Goal: Ask a question: Seek information or help from site administrators or community

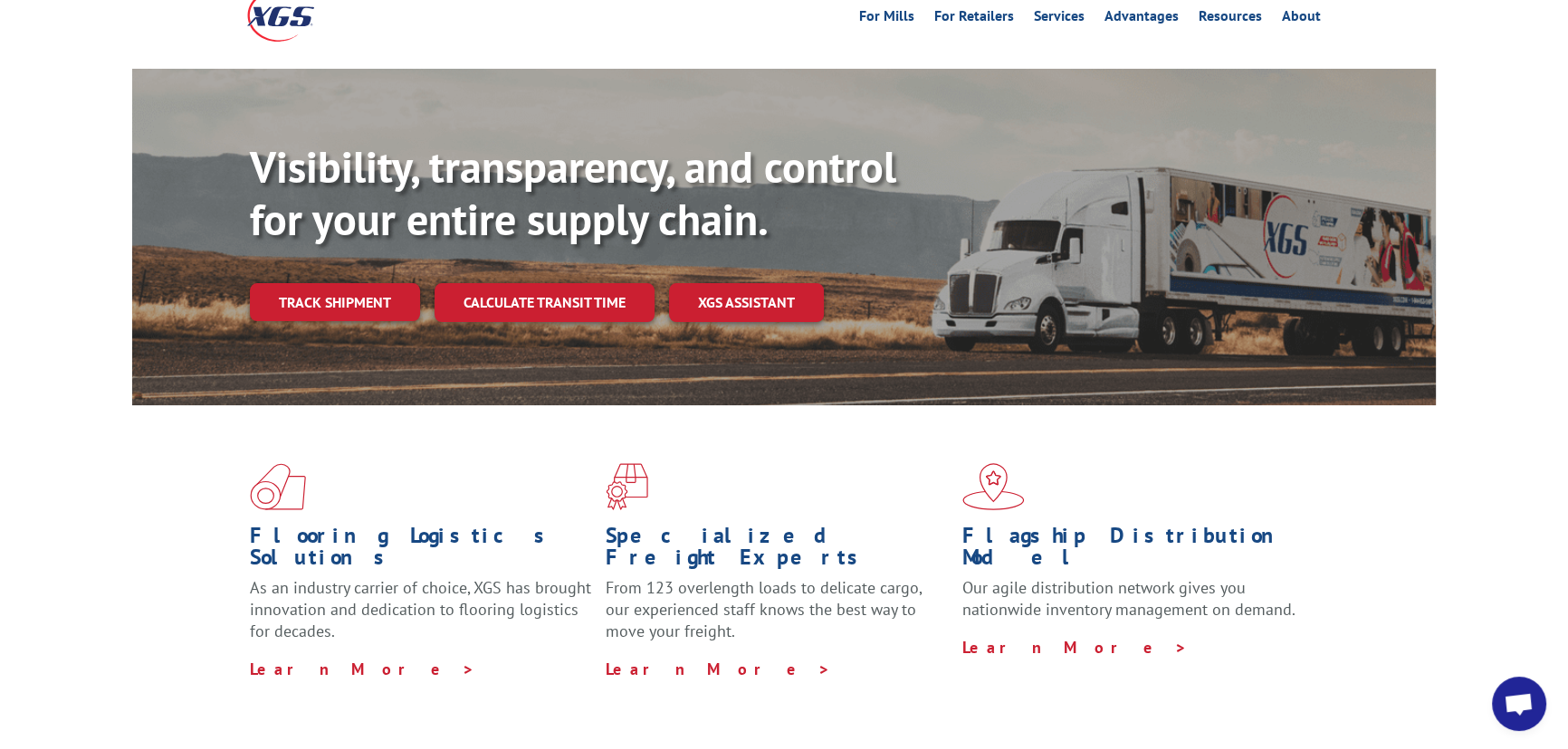
scroll to position [164, 0]
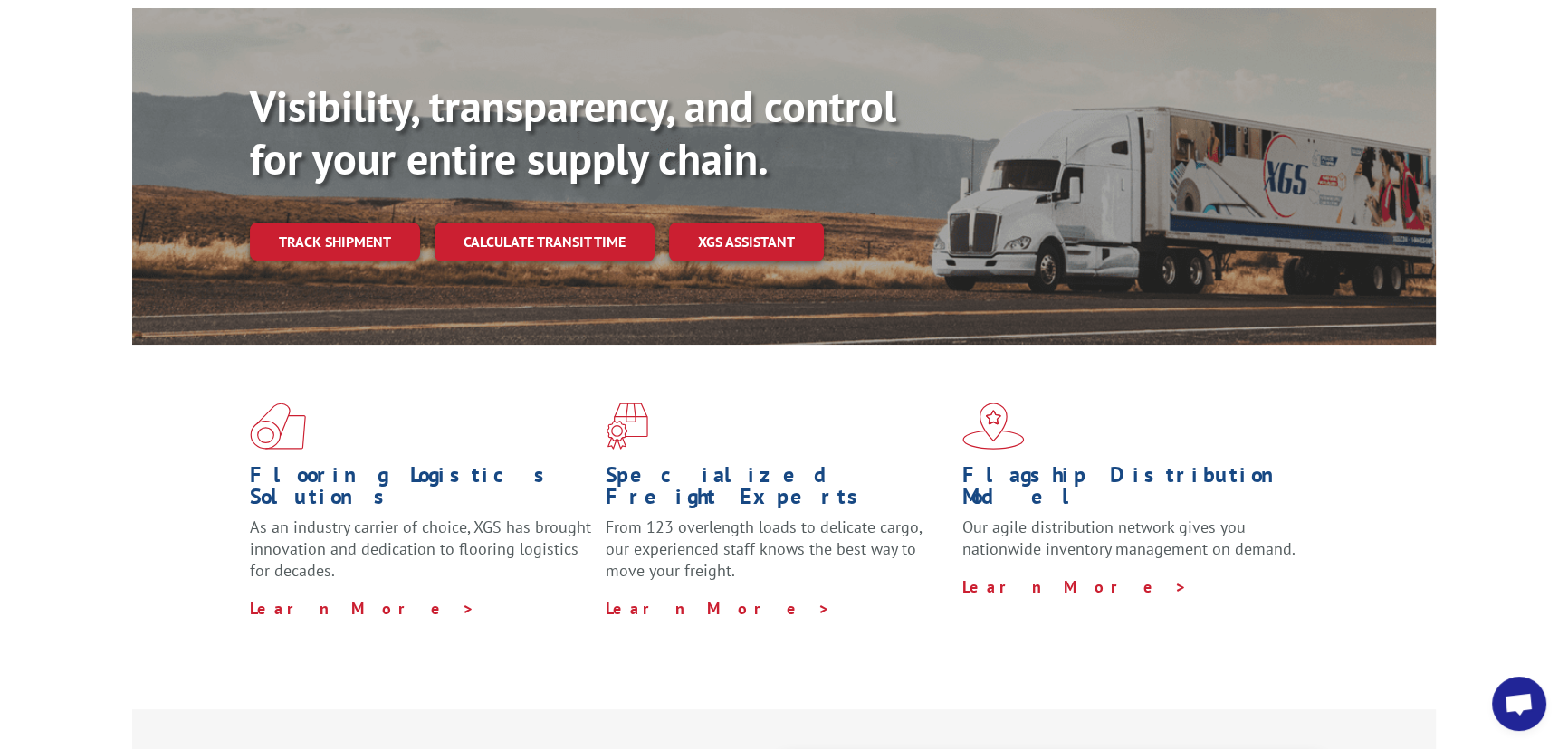
click at [1521, 679] on span "Open chat" at bounding box center [1519, 704] width 55 height 55
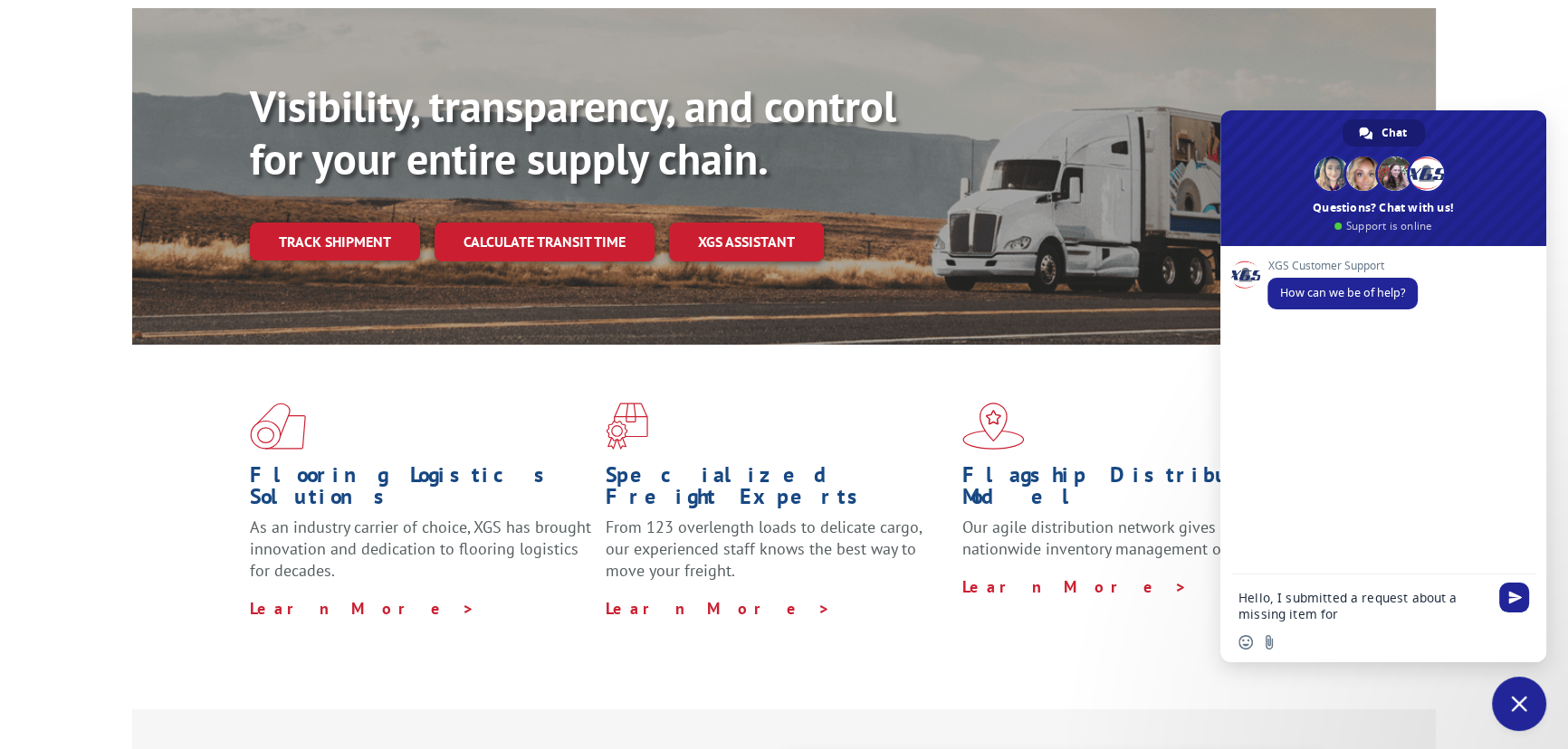
click at [1350, 632] on div "Insert an emoji Send a file" at bounding box center [1384, 643] width 326 height 40
click at [1349, 625] on div "Insert an emoji Send a file" at bounding box center [1384, 643] width 326 height 40
click at [1349, 615] on textarea "Hello, I submitted a request about a missing item for" at bounding box center [1363, 605] width 250 height 32
click at [1349, 624] on div "Insert an emoji Send a file" at bounding box center [1384, 643] width 326 height 40
click at [1358, 621] on div "Hello, I submitted a request about a missing item for Insert an emoji Send a fi…" at bounding box center [1384, 618] width 326 height 88
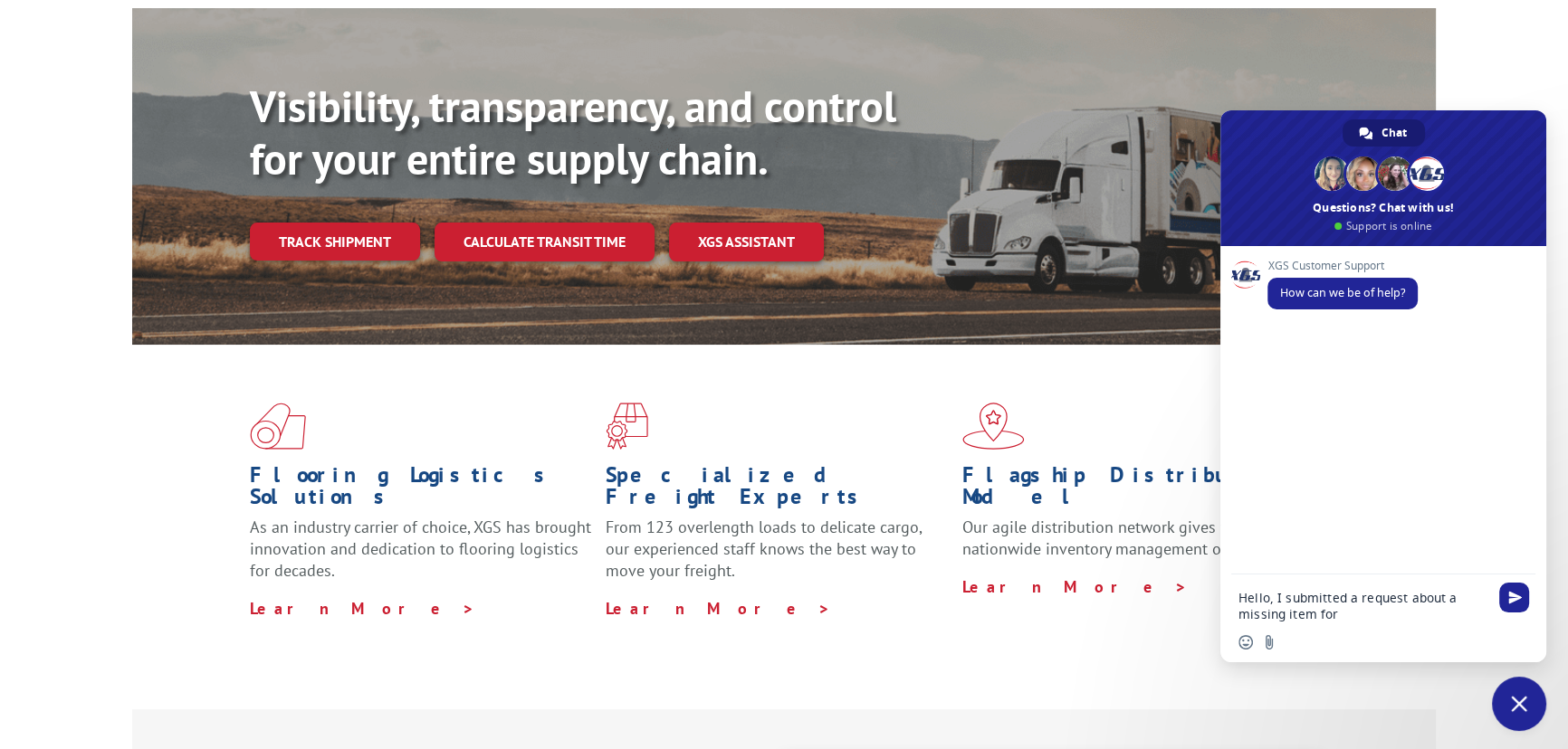
click at [1383, 632] on div "Insert an emoji Send a file" at bounding box center [1384, 643] width 326 height 40
click at [1351, 612] on textarea "Hello, I submitted a request about a missing item for" at bounding box center [1363, 605] width 250 height 32
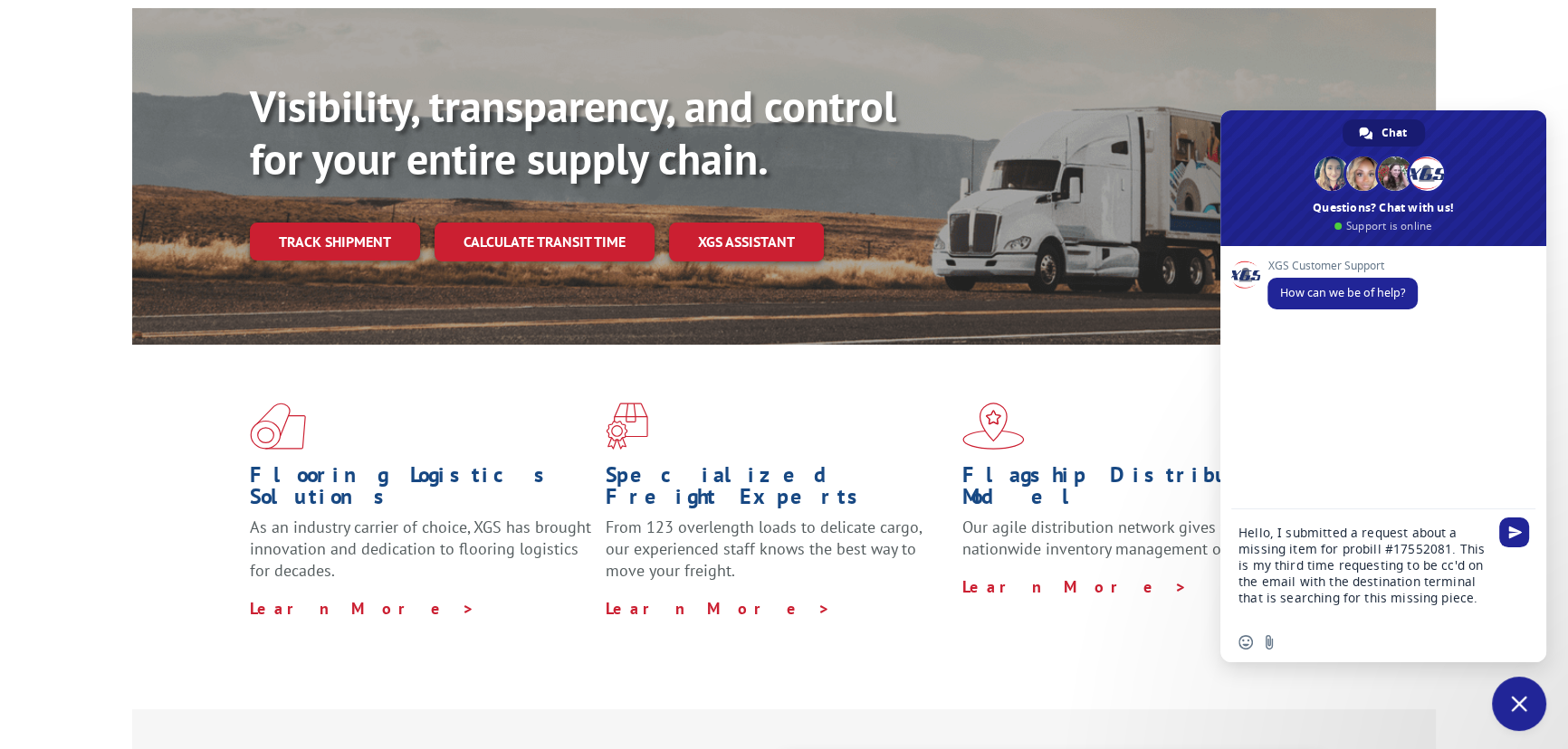
type textarea "Hello, I submitted a request about a missing item for probill #17552081. This i…"
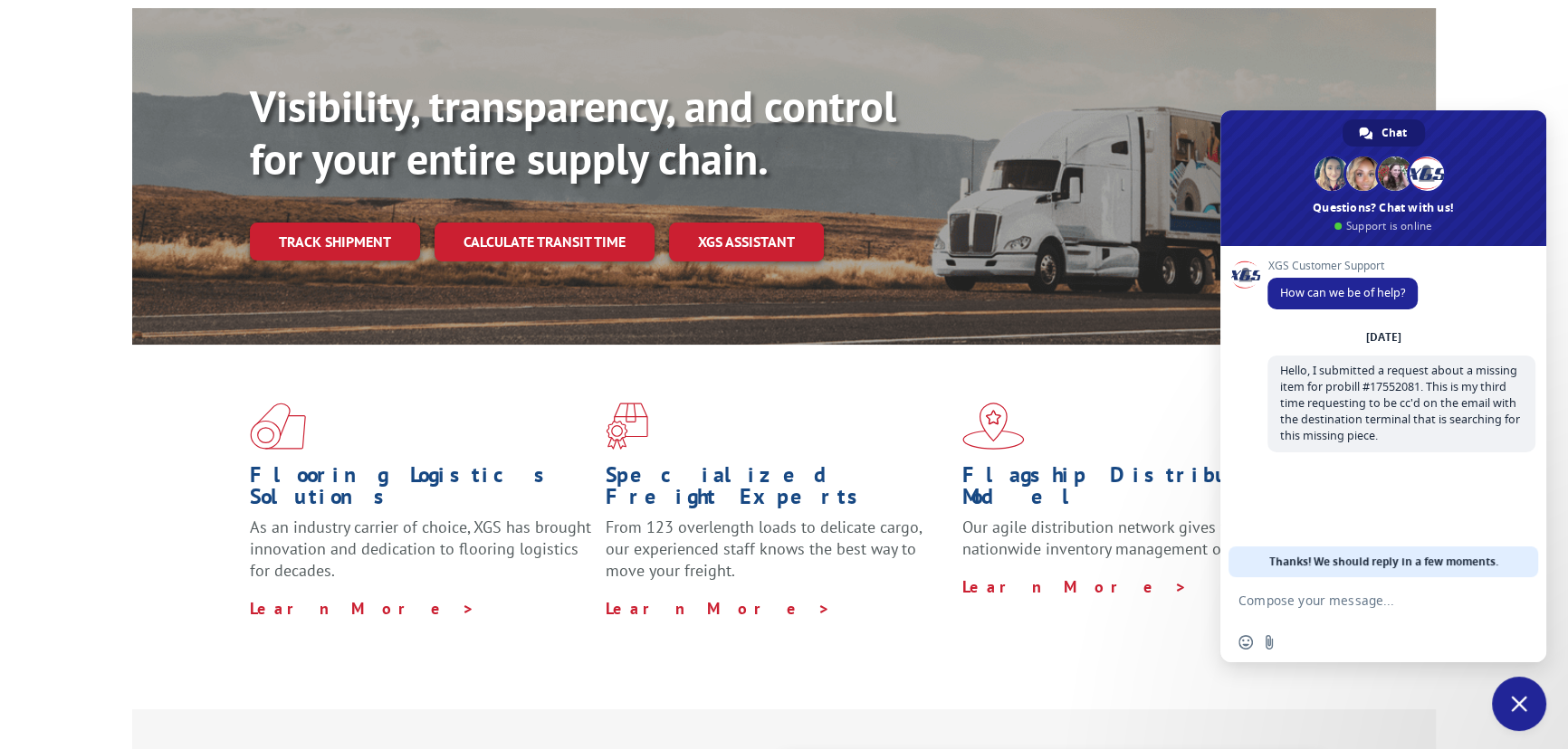
click at [1326, 613] on form at bounding box center [1363, 602] width 250 height 49
drag, startPoint x: 1325, startPoint y: 612, endPoint x: 1317, endPoint y: 603, distance: 12.0
click at [1317, 603] on form at bounding box center [1363, 602] width 250 height 49
click at [1317, 603] on textarea "Compose your message..." at bounding box center [1363, 601] width 250 height 17
type textarea "Also what is the latest update on that."
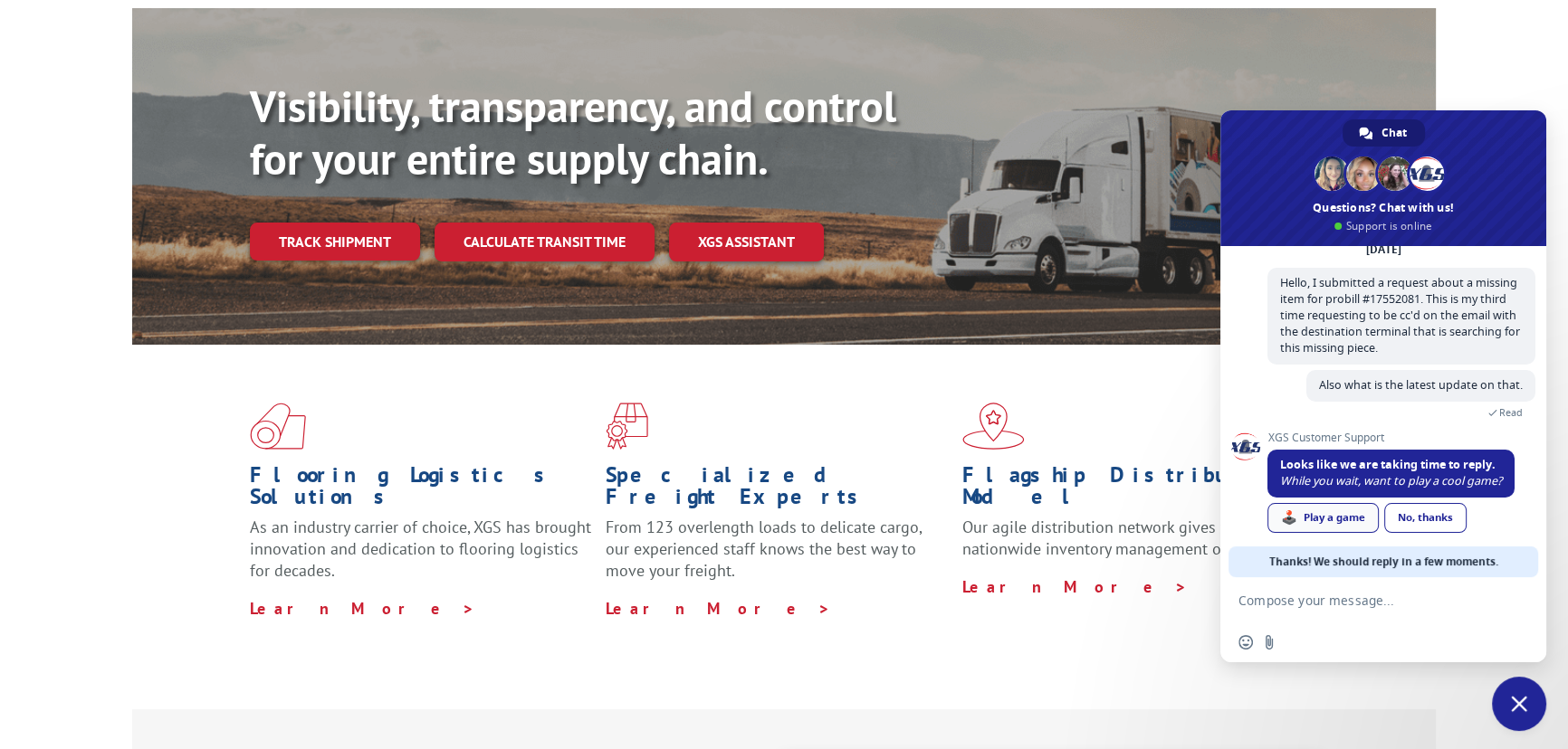
scroll to position [105, 0]
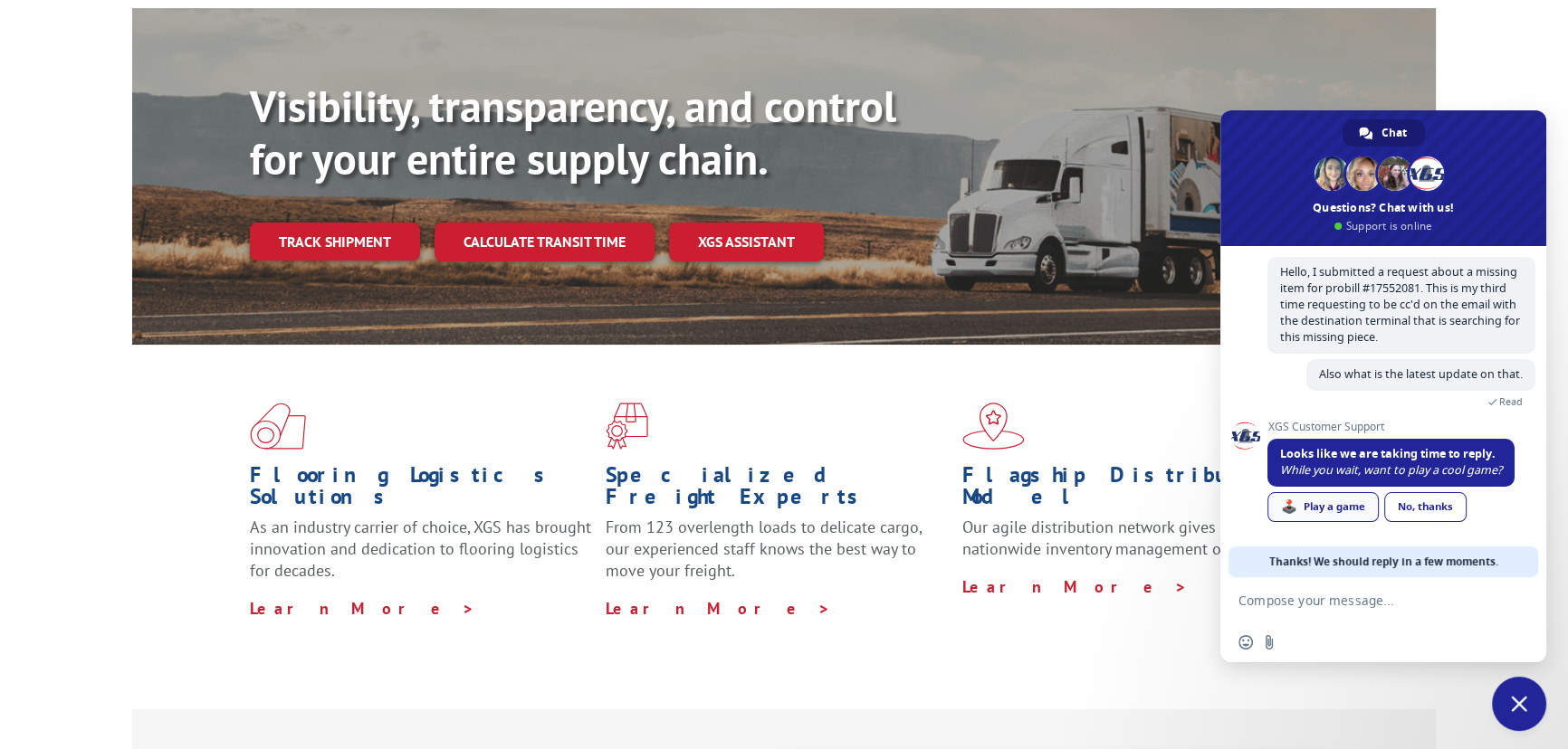
click at [1353, 507] on div "🕹️ Play a game" at bounding box center [1323, 507] width 111 height 30
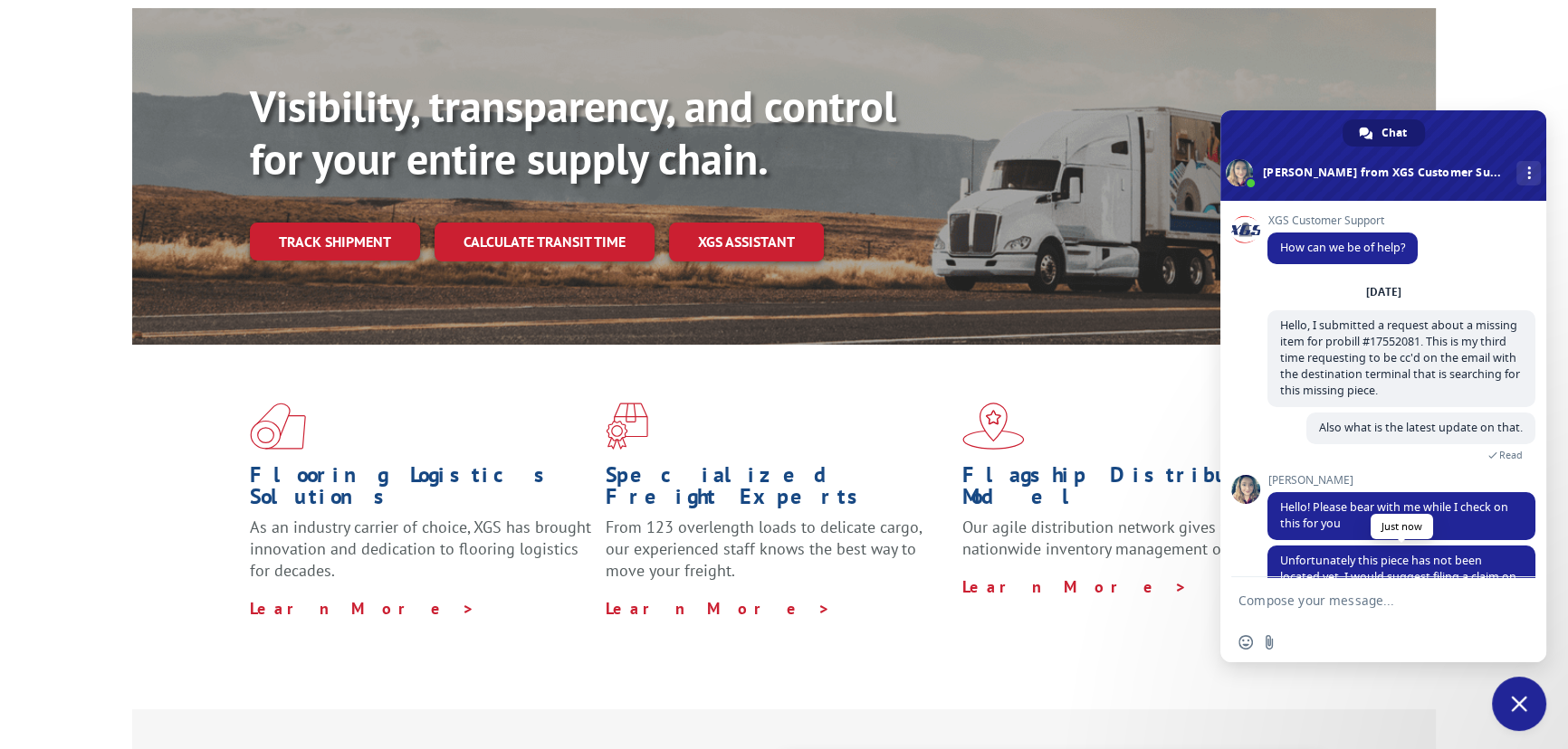
scroll to position [62, 0]
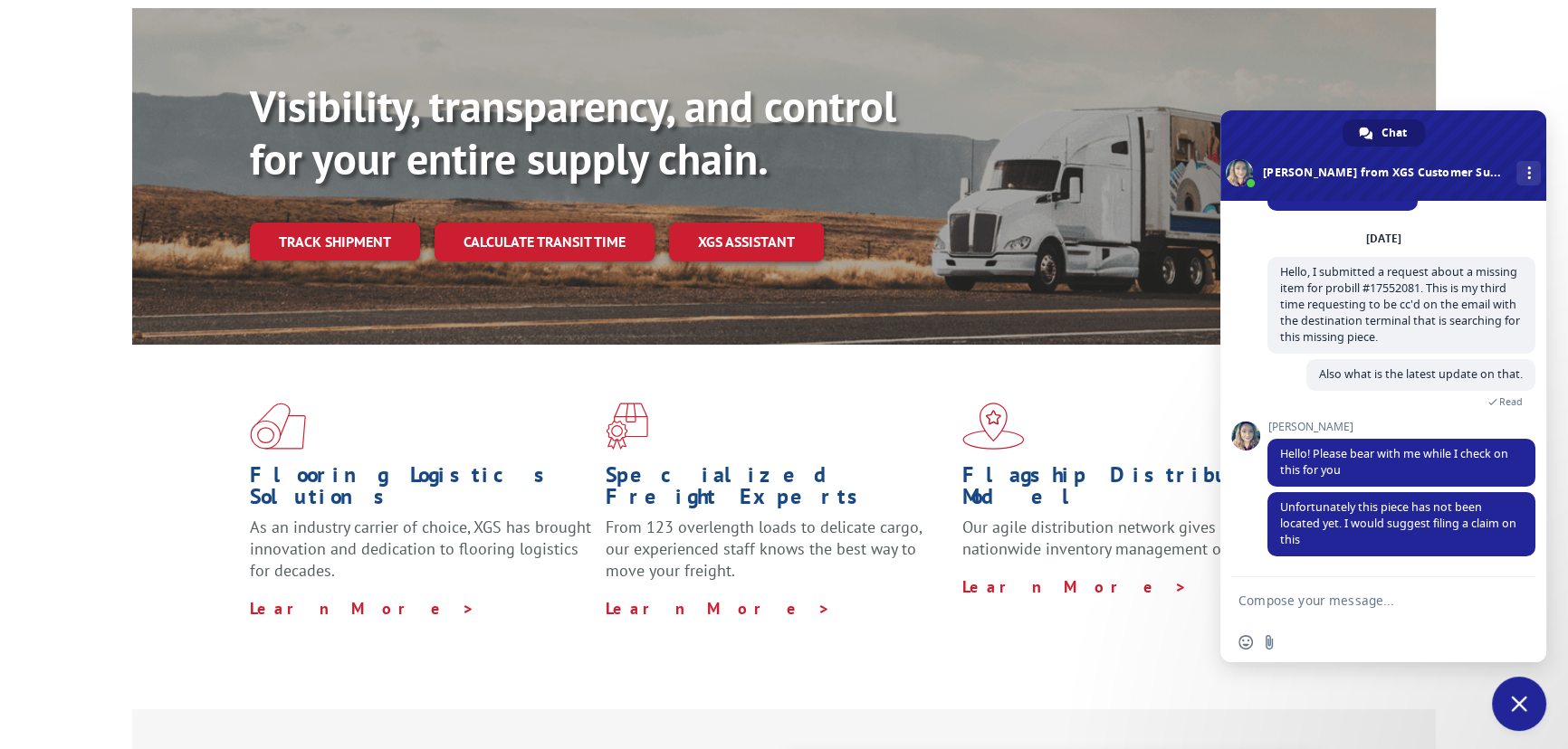
click at [1294, 614] on form at bounding box center [1363, 602] width 250 height 49
click at [1336, 596] on textarea "Compose your message..." at bounding box center [1363, 601] width 250 height 17
type textarea "How do I go about doing that?"
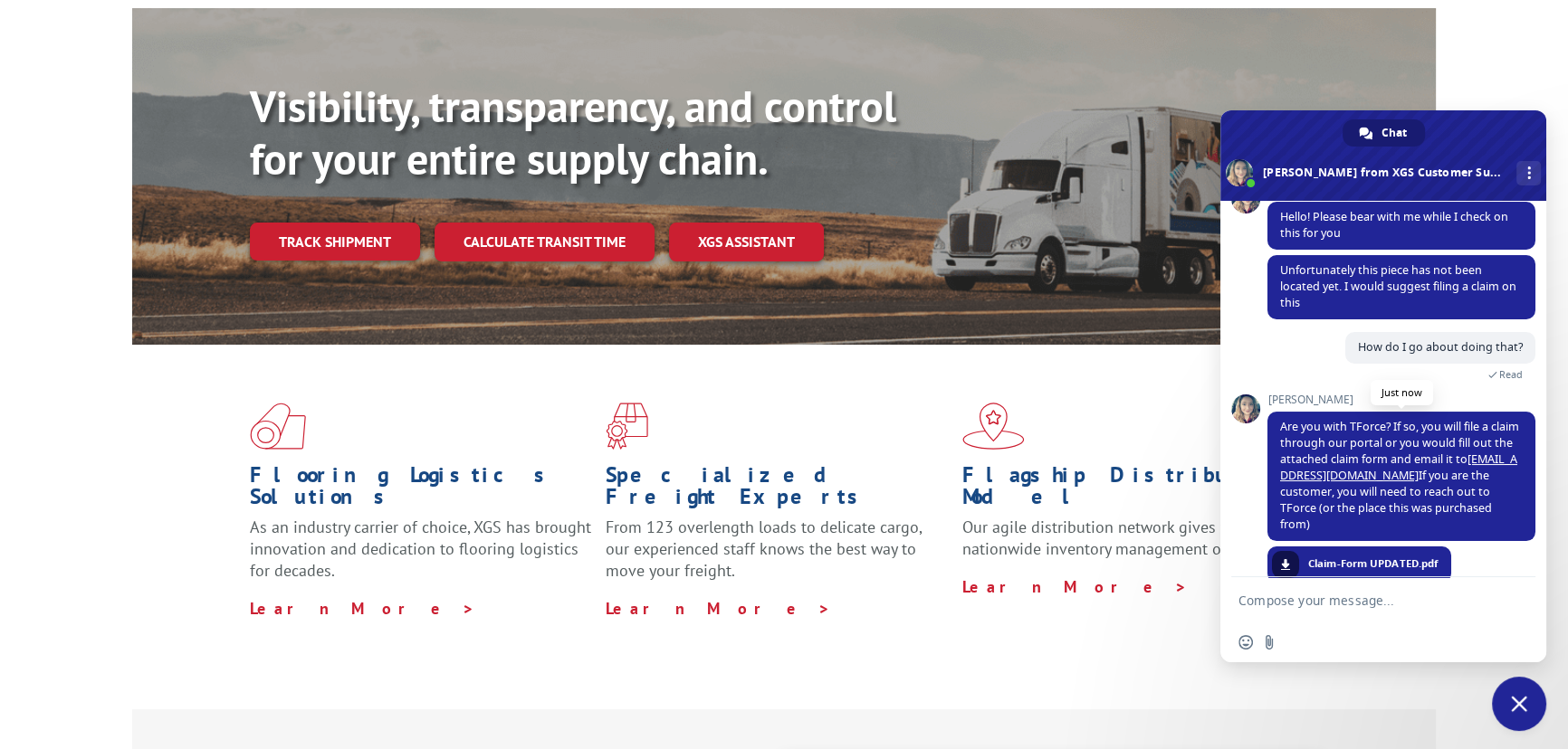
scroll to position [315, 0]
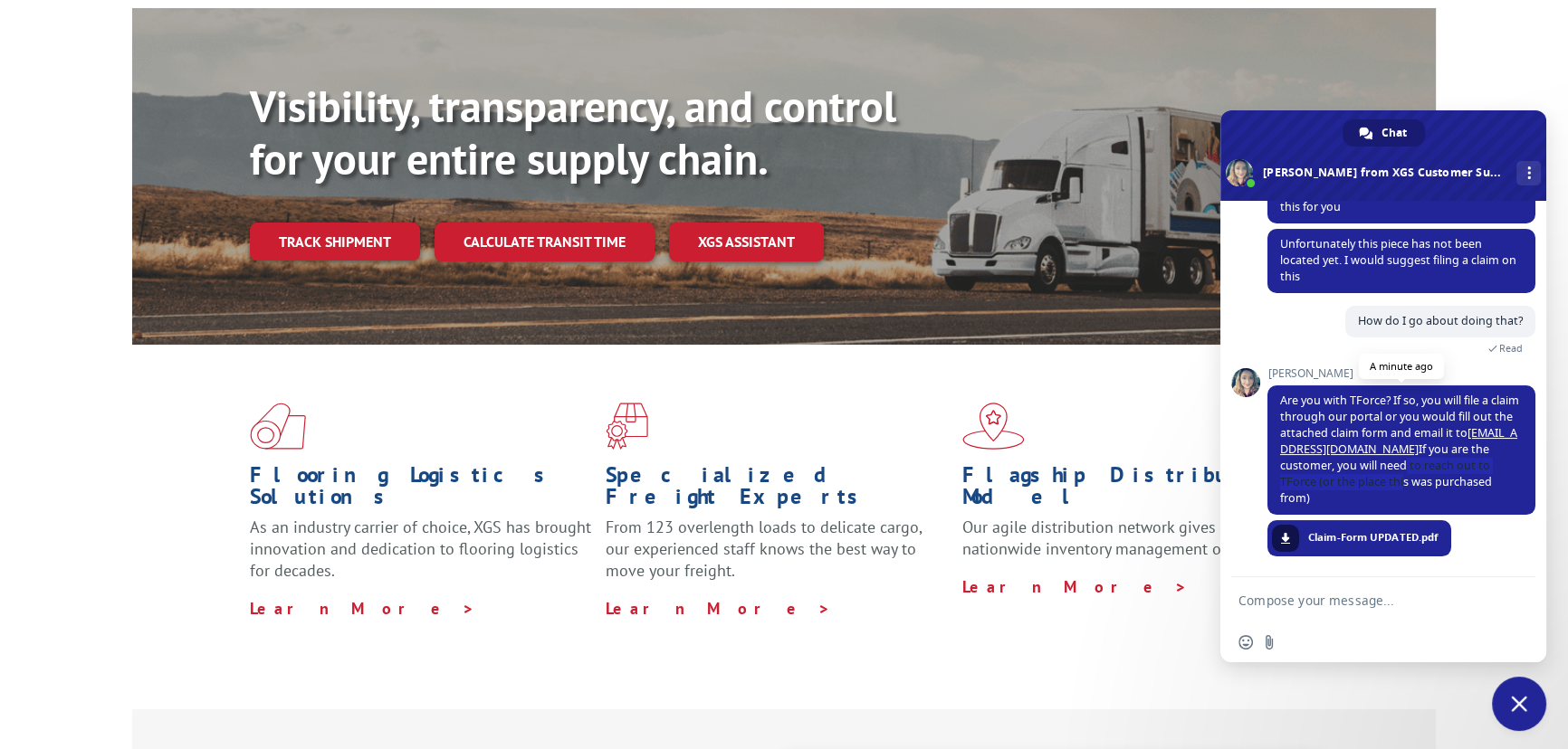
drag, startPoint x: 1394, startPoint y: 468, endPoint x: 1391, endPoint y: 489, distance: 21.2
click at [1391, 489] on span "Are you with TForce? If so, you will file a claim through our portal or you wou…" at bounding box center [1399, 449] width 239 height 113
click at [1390, 489] on span "Are you with TForce? If so, you will file a claim through our portal or you wou…" at bounding box center [1399, 449] width 239 height 113
drag, startPoint x: 1273, startPoint y: 447, endPoint x: 1410, endPoint y: 442, distance: 137.1
click at [1410, 442] on span "Are you with TForce? If so, you will file a claim through our portal or you wou…" at bounding box center [1401, 450] width 268 height 130
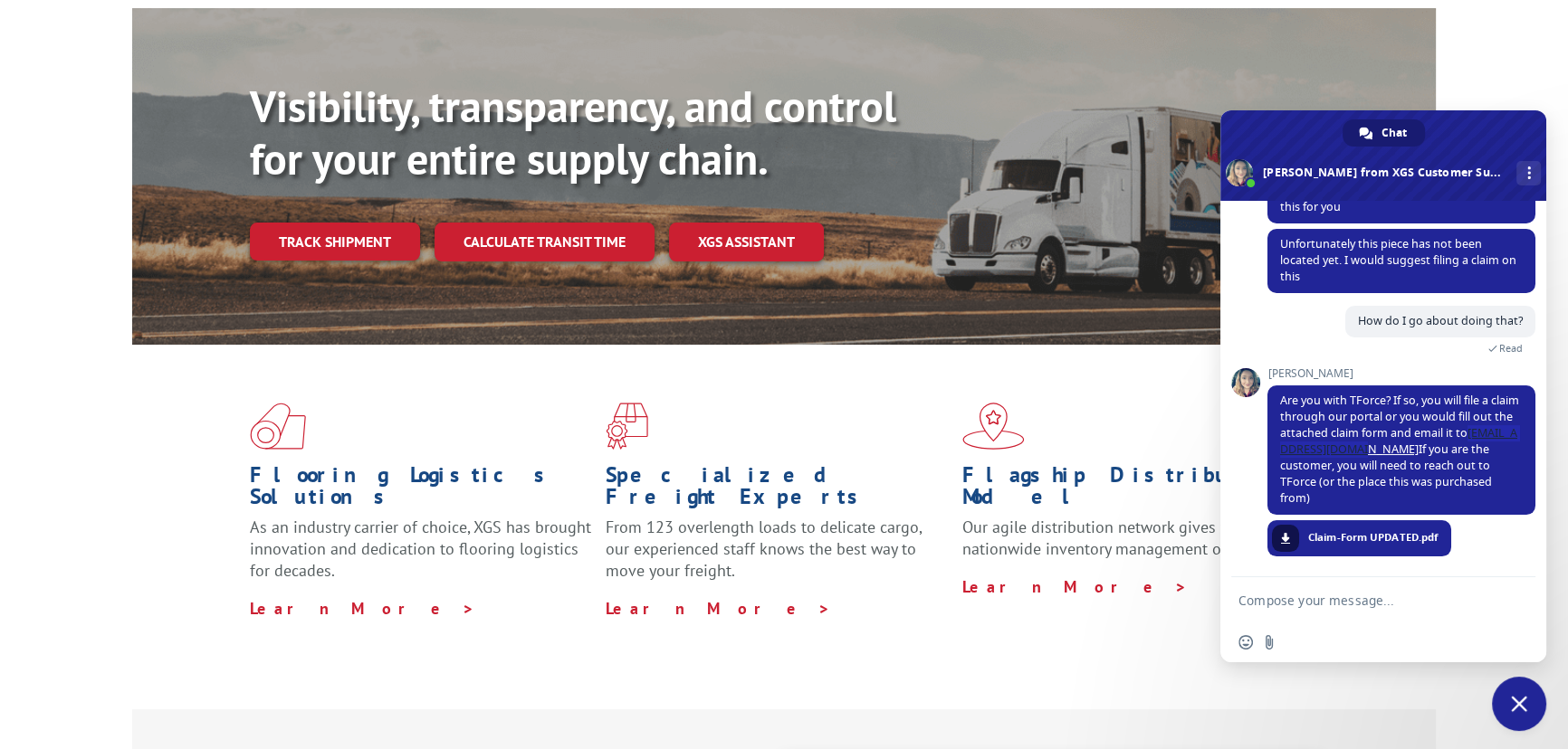
drag, startPoint x: 1410, startPoint y: 442, endPoint x: 1230, endPoint y: 508, distance: 191.7
click at [1230, 508] on div "XGS Customer Support How can we be of help? [DATE] Hello, I submitted a request…" at bounding box center [1384, 389] width 326 height 377
drag, startPoint x: 1274, startPoint y: 452, endPoint x: 1412, endPoint y: 450, distance: 138.0
click at [1412, 450] on span "Are you with TForce? If so, you will file a claim through our portal or you wou…" at bounding box center [1401, 450] width 268 height 130
drag, startPoint x: 1412, startPoint y: 450, endPoint x: 1279, endPoint y: 453, distance: 133.0
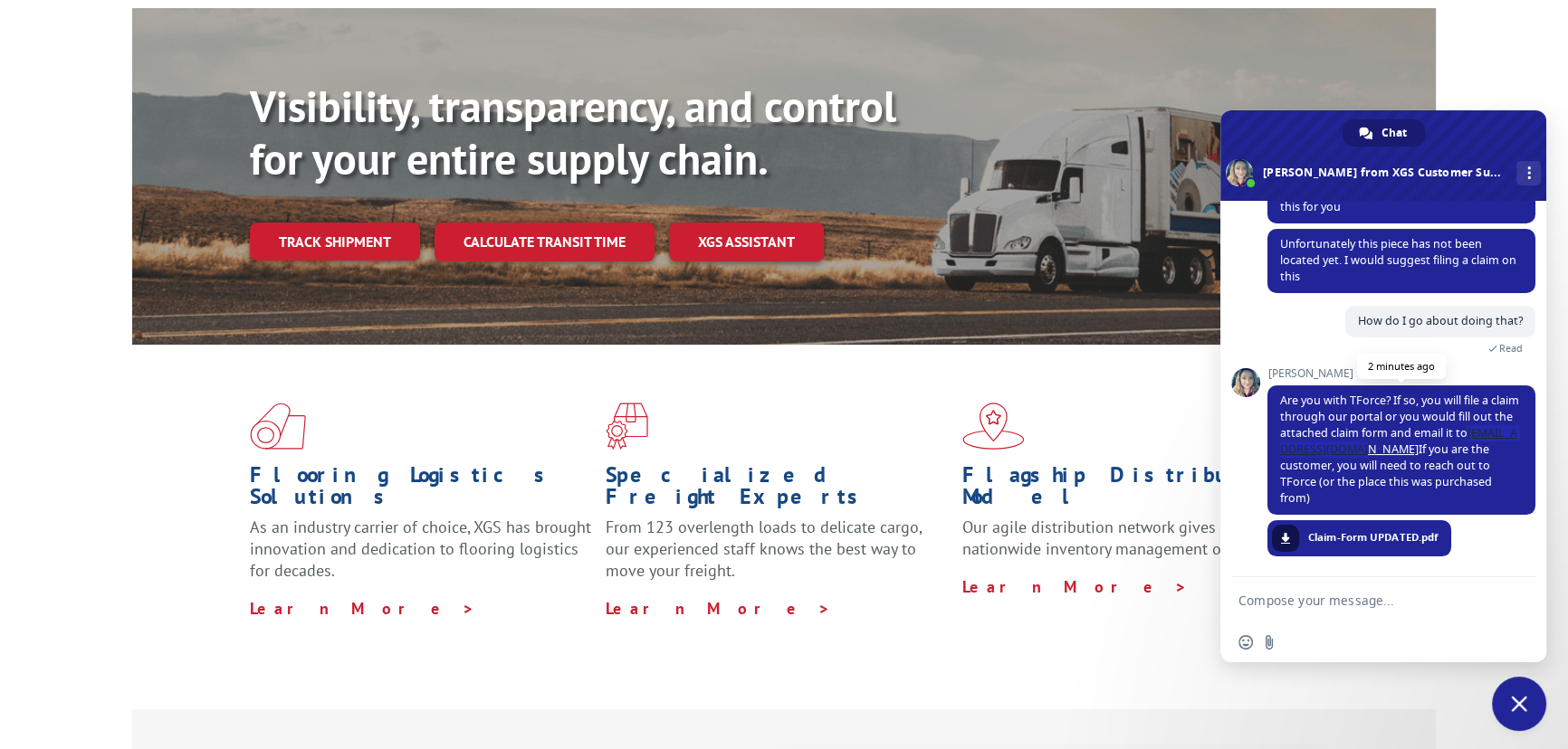
click at [1280, 453] on span "Are you with TForce? If so, you will file a claim through our portal or you wou…" at bounding box center [1399, 449] width 239 height 113
copy link "[EMAIL_ADDRESS][DOMAIN_NAME]"
click at [1333, 539] on span "Claim-Form UPDATED.pdf" at bounding box center [1374, 538] width 130 height 17
click at [1289, 534] on span at bounding box center [1286, 539] width 11 height 11
click at [1358, 609] on form at bounding box center [1363, 602] width 250 height 49
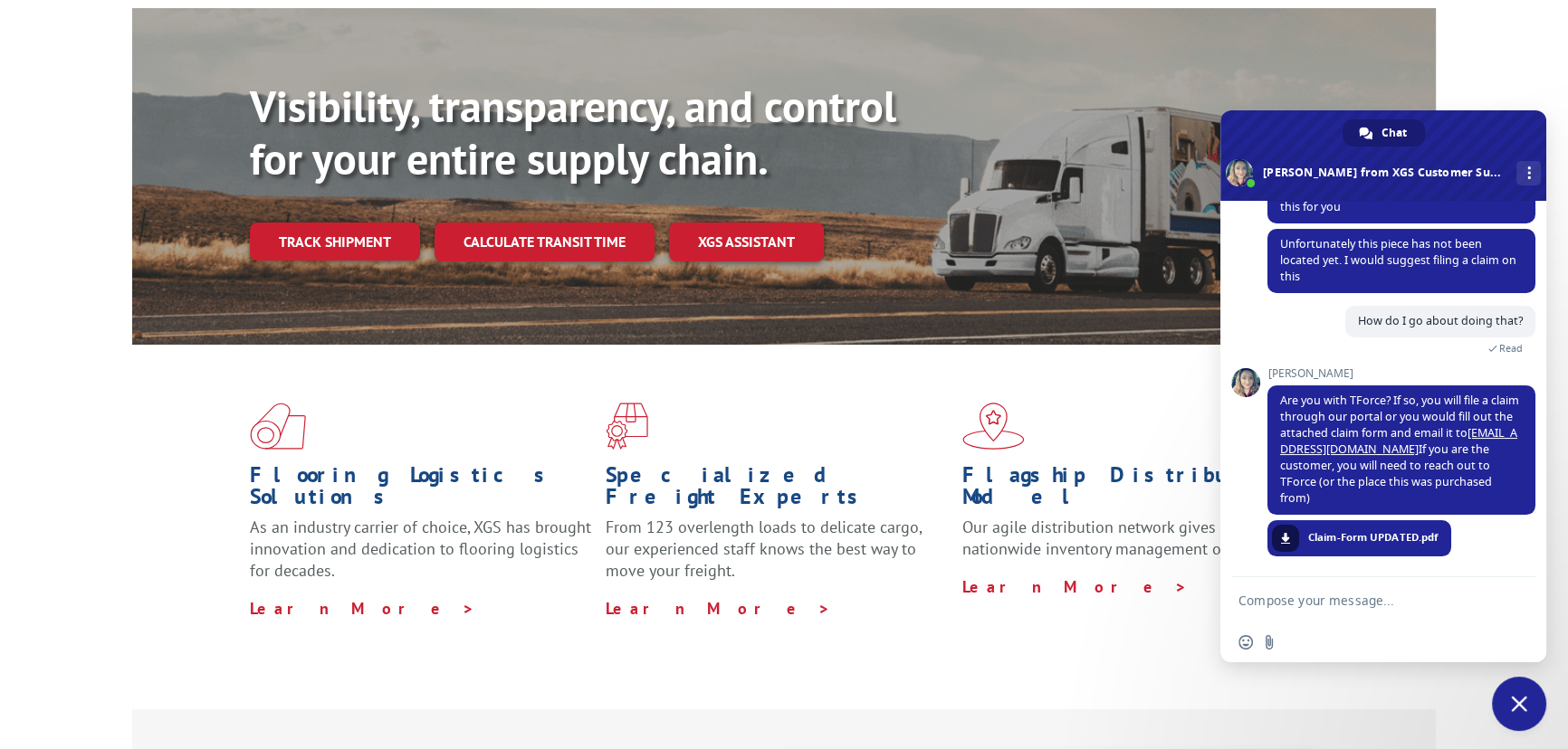
click at [1338, 605] on textarea "Compose your message..." at bounding box center [1363, 601] width 250 height 17
type textarea "Thanks"
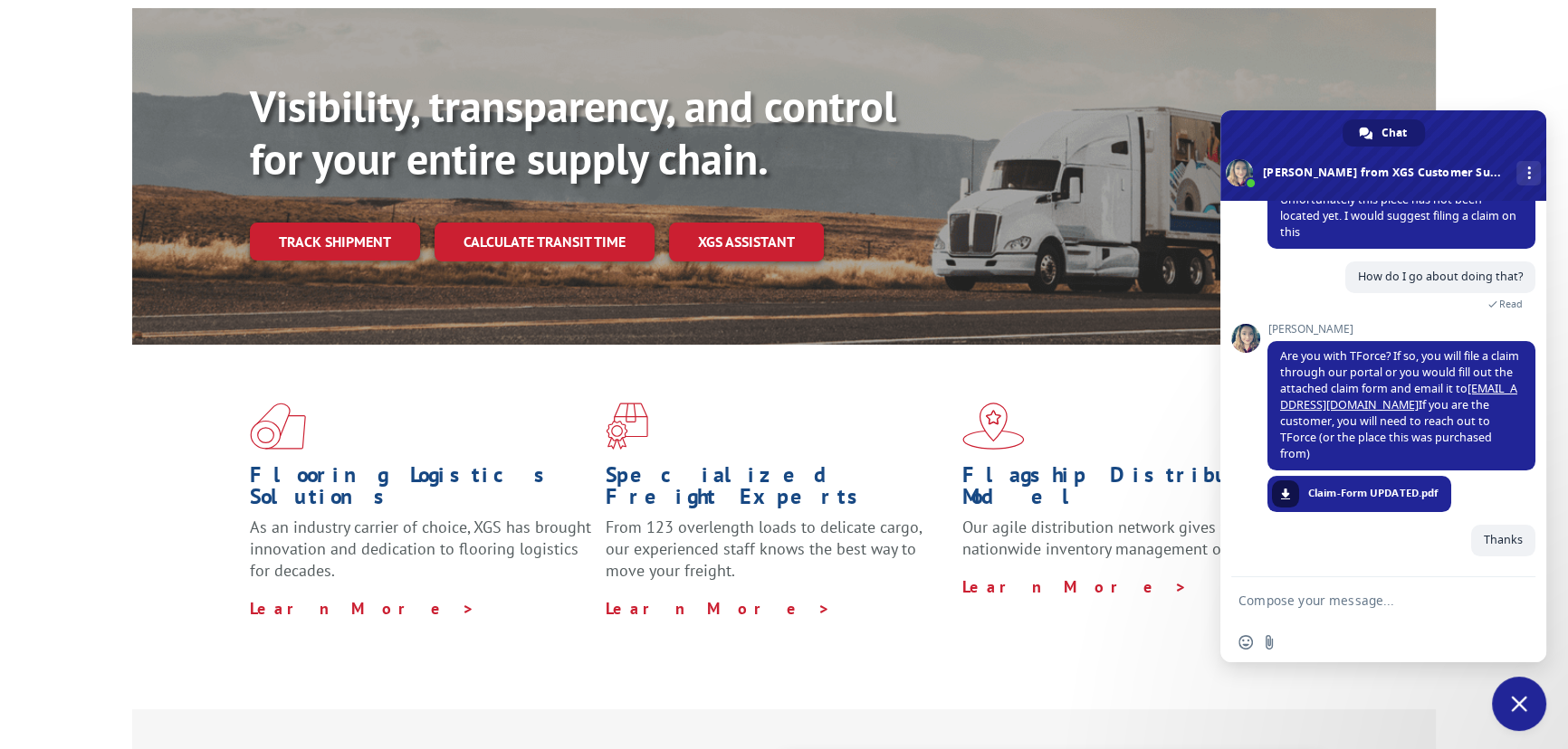
scroll to position [360, 0]
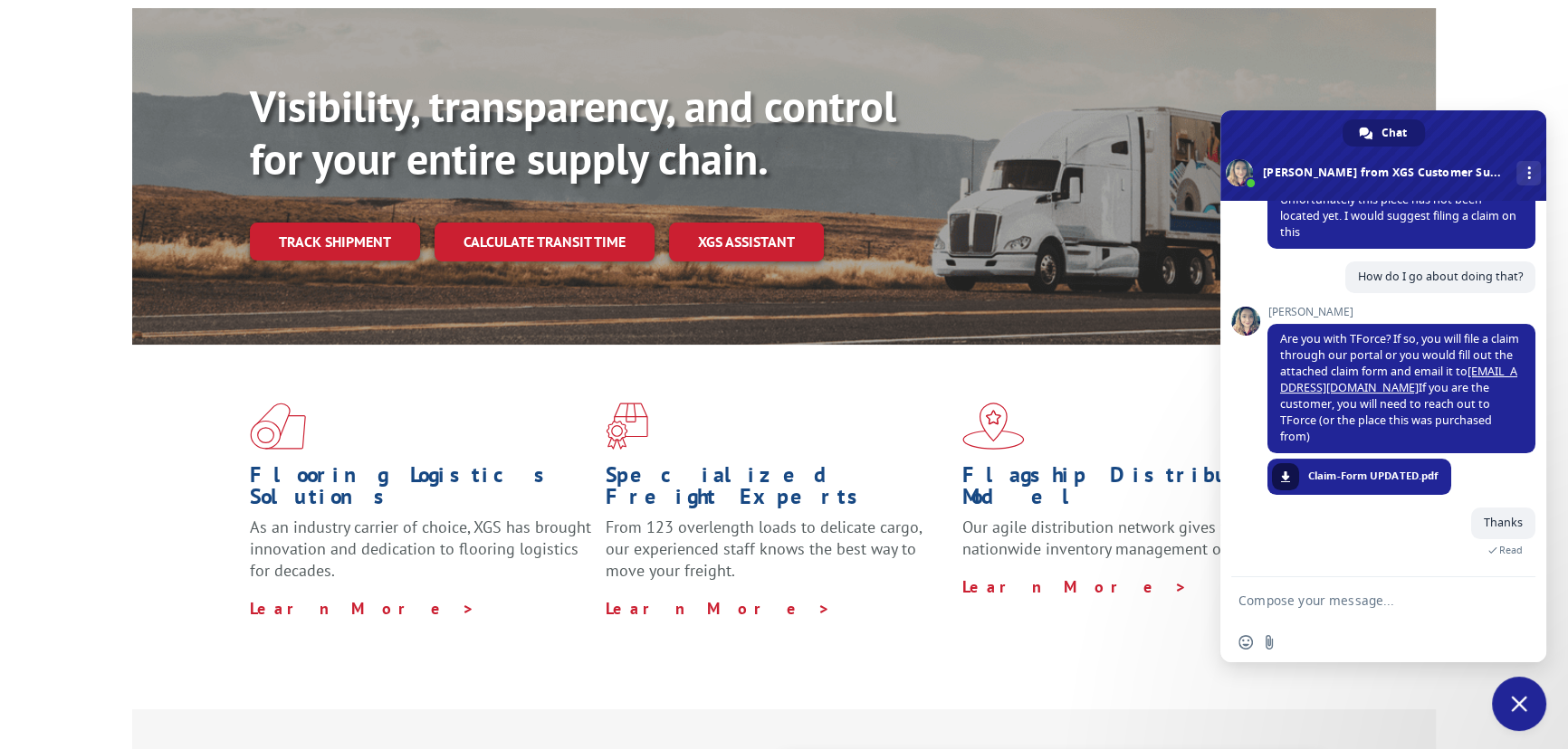
click at [1514, 63] on div "Visibility, transparency, and control for your entire supply chain. Track shipm…" at bounding box center [784, 194] width 1568 height 372
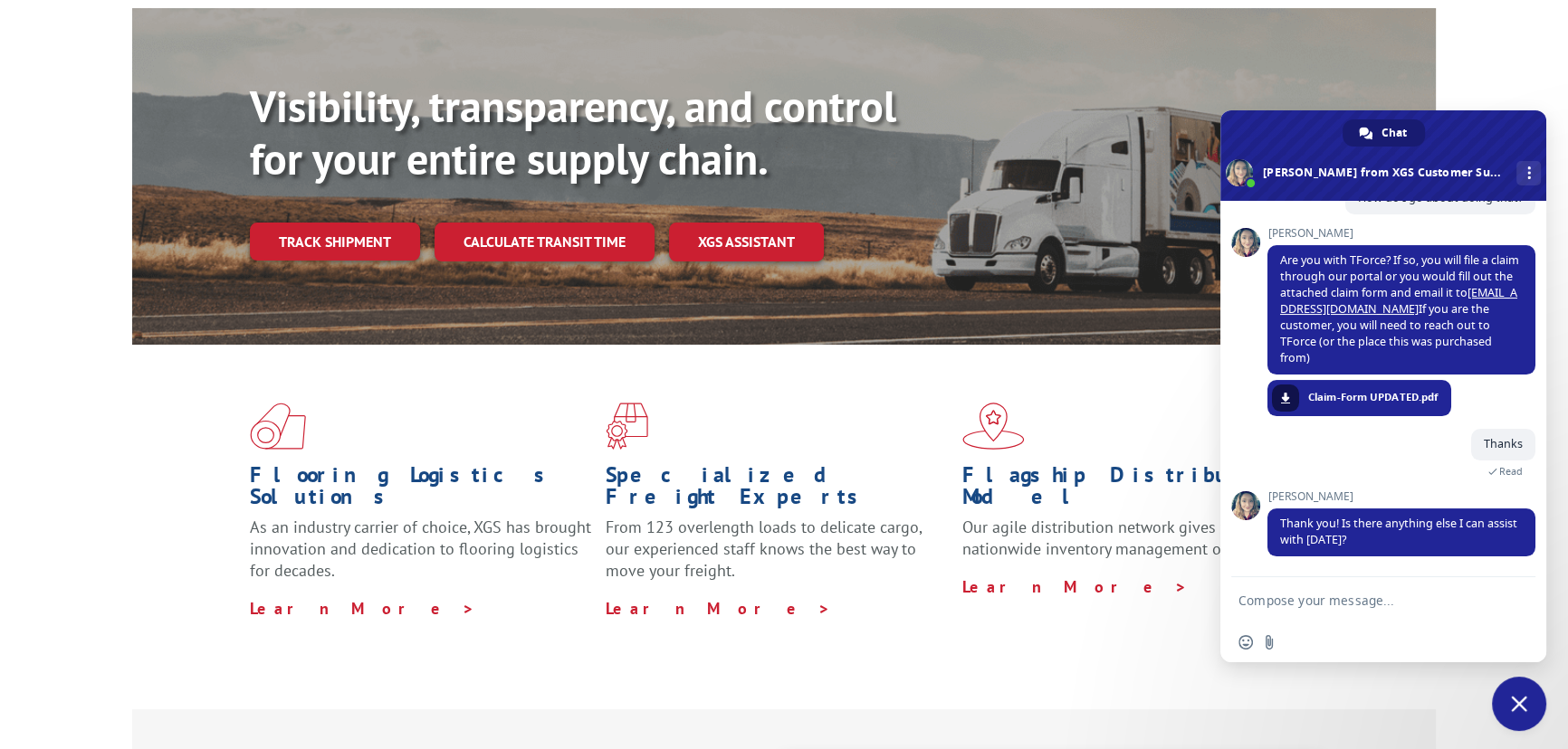
scroll to position [441, 0]
